Goal: Information Seeking & Learning: Learn about a topic

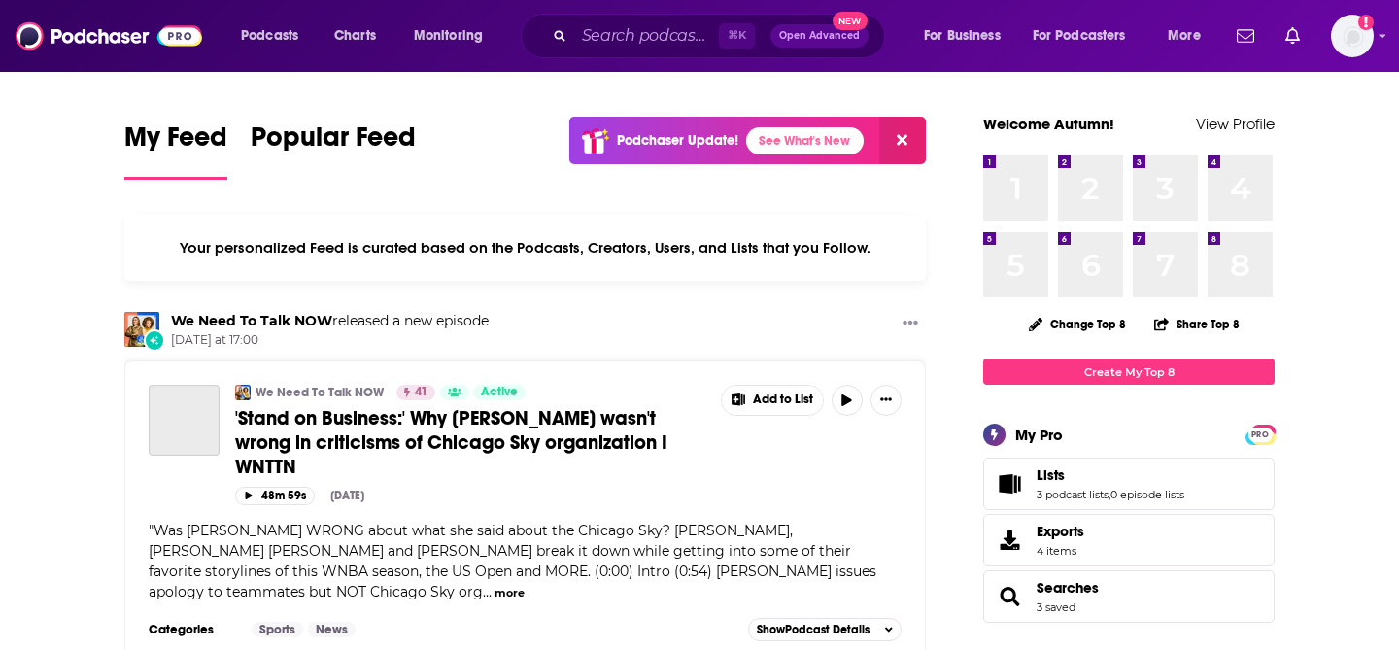
click at [656, 52] on div "⌘ K Open Advanced New" at bounding box center [703, 36] width 364 height 45
click at [633, 37] on input "Search podcasts, credits, & more..." at bounding box center [646, 35] width 145 height 31
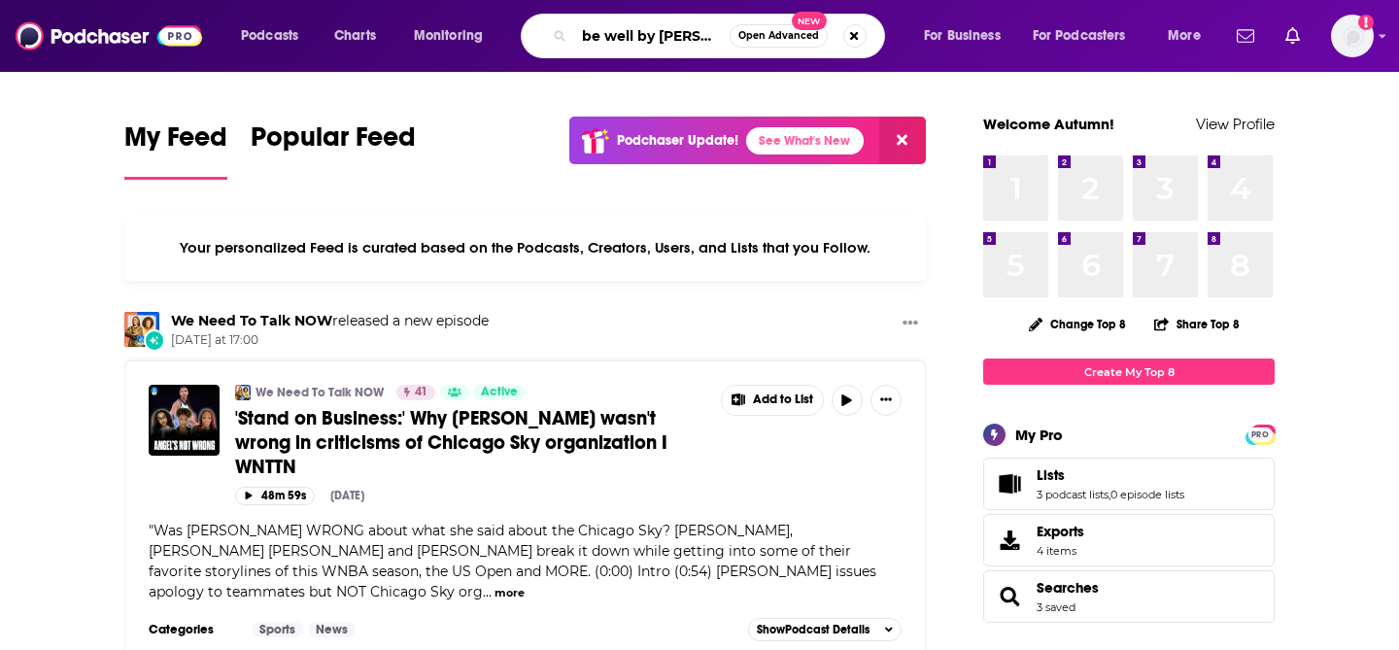
type input "be well by [PERSON_NAME]"
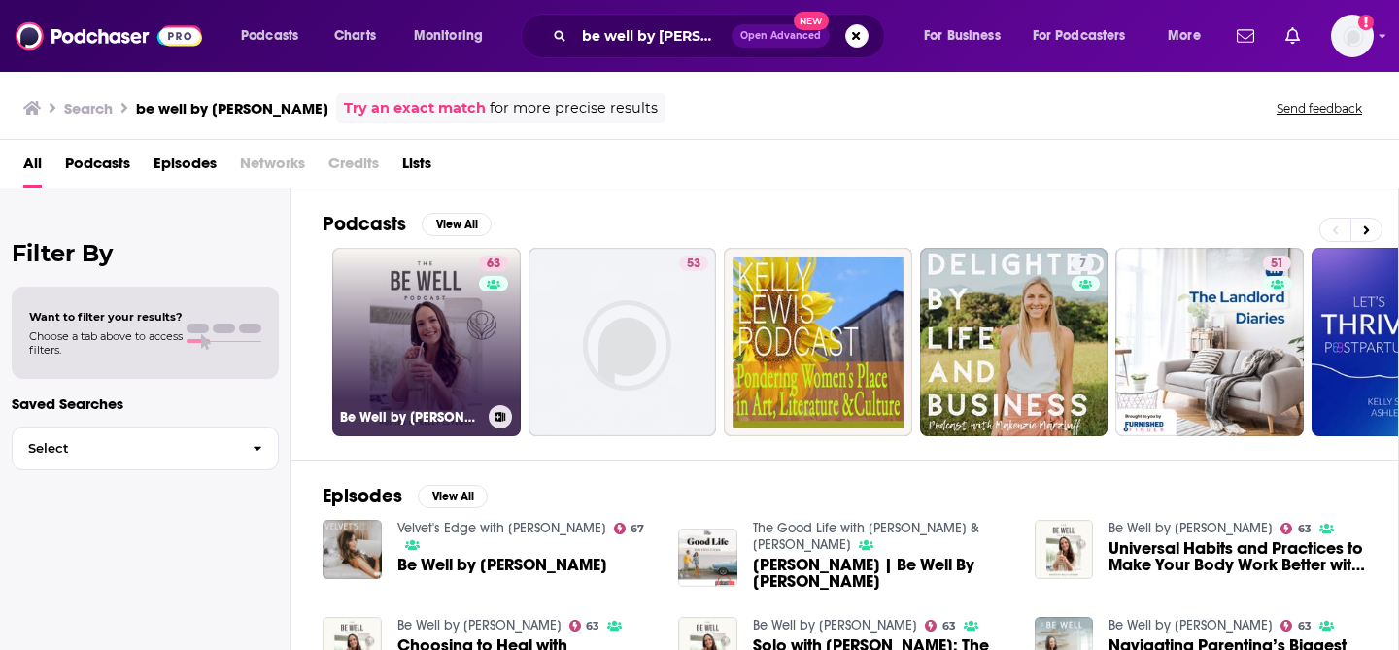
click at [428, 339] on link "63 Be Well by [PERSON_NAME]" at bounding box center [426, 342] width 188 height 188
